Goal: Information Seeking & Learning: Learn about a topic

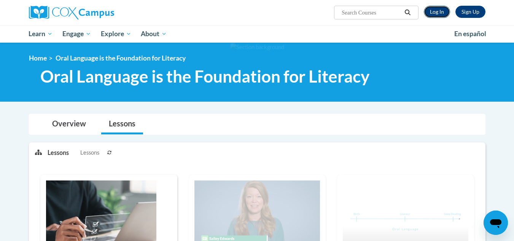
click at [433, 11] on link "Log In" at bounding box center [437, 12] width 26 height 12
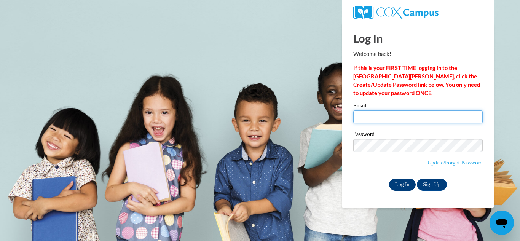
type input "bostwich@wauwatosa.k12.wi.us"
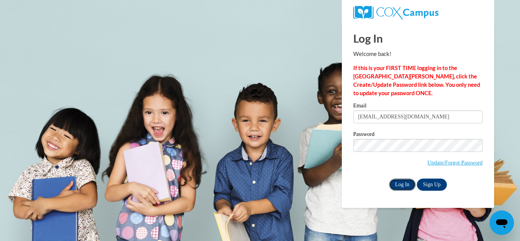
click at [396, 186] on input "Log In" at bounding box center [402, 184] width 27 height 12
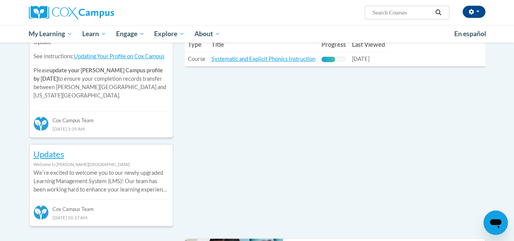
scroll to position [297, 0]
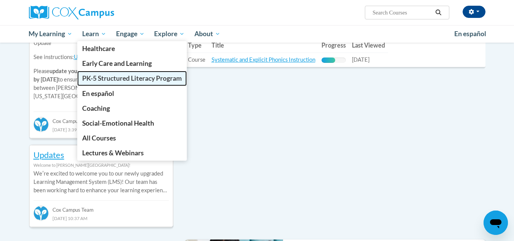
click at [106, 77] on span "PK-5 Structured Literacy Program" at bounding box center [132, 78] width 100 height 8
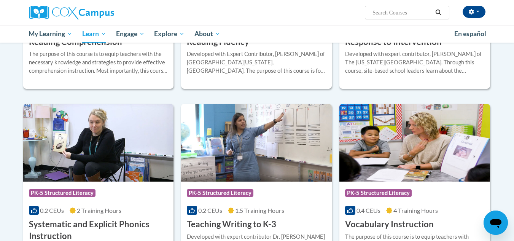
scroll to position [801, 0]
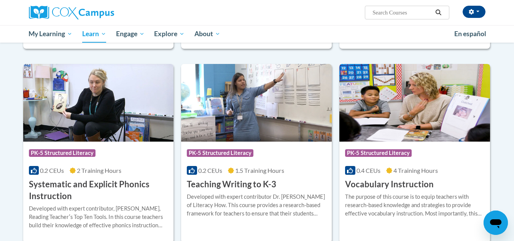
click at [368, 181] on h3 "Vocabulary Instruction" at bounding box center [389, 184] width 89 height 12
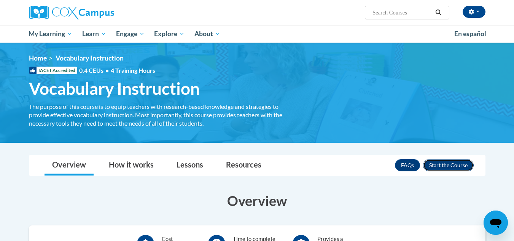
click at [455, 170] on button "Enroll" at bounding box center [448, 165] width 51 height 12
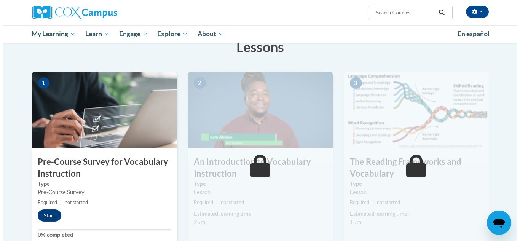
scroll to position [128, 0]
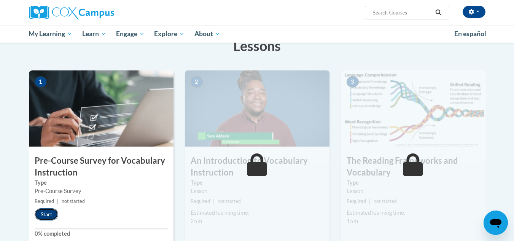
click at [37, 215] on button "Start" at bounding box center [47, 214] width 24 height 12
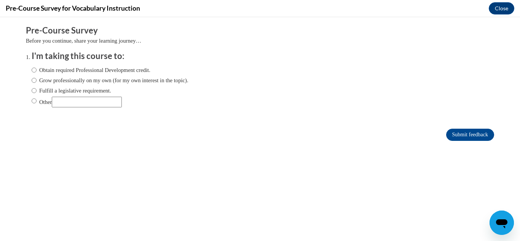
scroll to position [0, 0]
click at [32, 91] on input "Fulfill a legislative requirement." at bounding box center [34, 90] width 5 height 8
radio input "true"
click at [452, 134] on input "Submit feedback" at bounding box center [470, 135] width 48 height 12
click at [461, 135] on input "Submit feedback" at bounding box center [470, 135] width 48 height 12
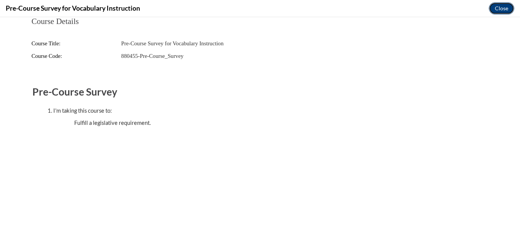
click at [501, 10] on button "Close" at bounding box center [501, 8] width 25 height 12
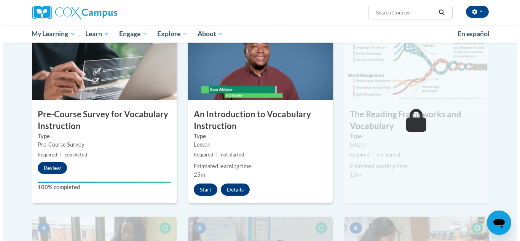
scroll to position [175, 0]
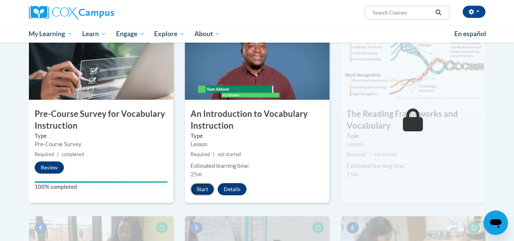
click at [201, 193] on button "Start" at bounding box center [203, 189] width 24 height 12
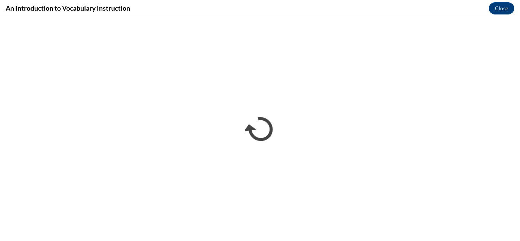
scroll to position [0, 0]
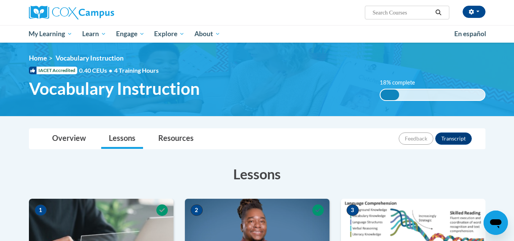
click at [258, 12] on div "[PERSON_NAME] ([GEOGRAPHIC_DATA]/[GEOGRAPHIC_DATA] UTC-05:00) My Profile Inbox …" at bounding box center [335, 9] width 312 height 19
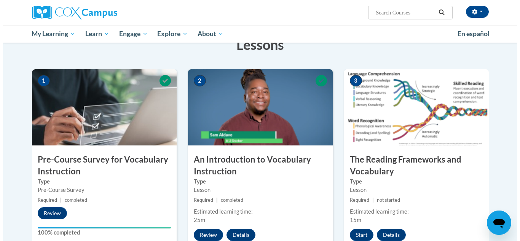
scroll to position [194, 0]
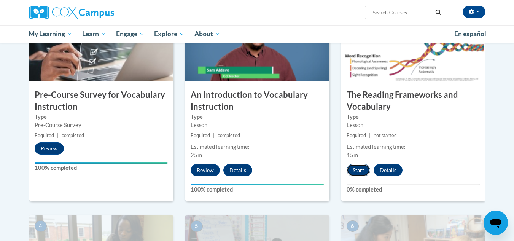
click at [351, 172] on button "Start" at bounding box center [359, 170] width 24 height 12
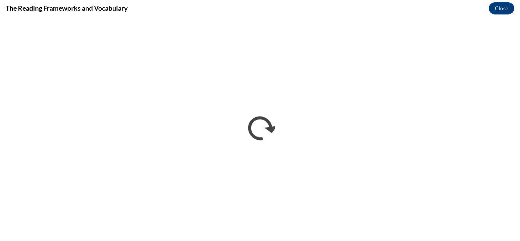
scroll to position [0, 0]
